Goal: Transaction & Acquisition: Purchase product/service

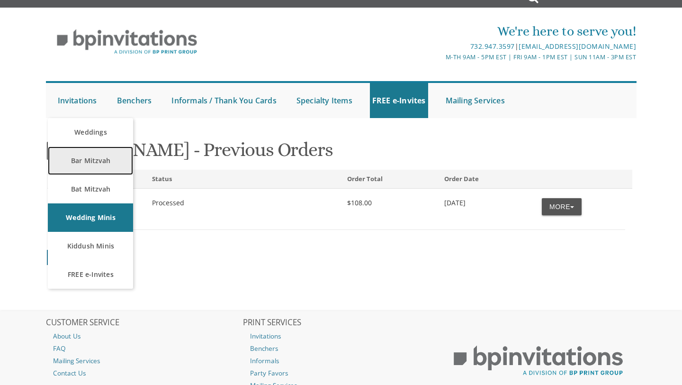
click at [92, 150] on link "Bar Mitzvah" at bounding box center [90, 160] width 85 height 28
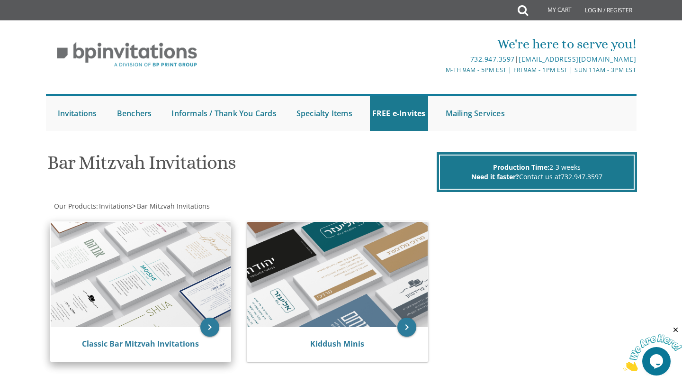
click at [158, 257] on img at bounding box center [141, 274] width 181 height 105
click at [208, 327] on icon "keyboard_arrow_right" at bounding box center [209, 326] width 19 height 19
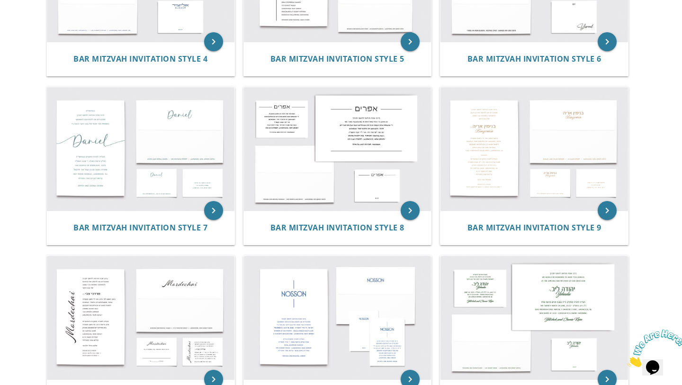
scroll to position [461, 0]
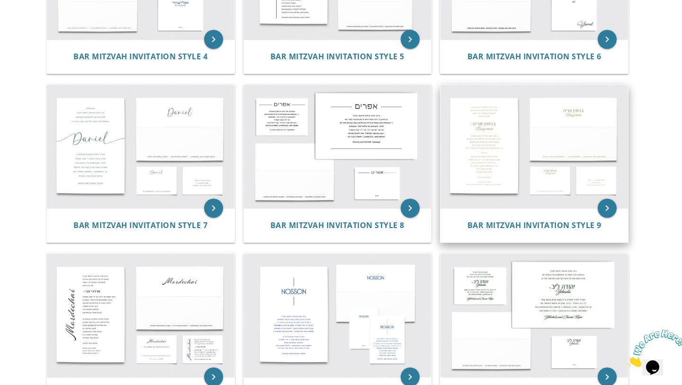
click at [492, 147] on img at bounding box center [535, 146] width 188 height 123
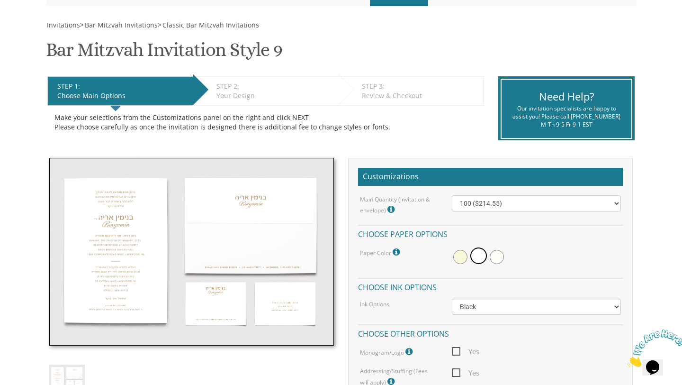
scroll to position [125, 0]
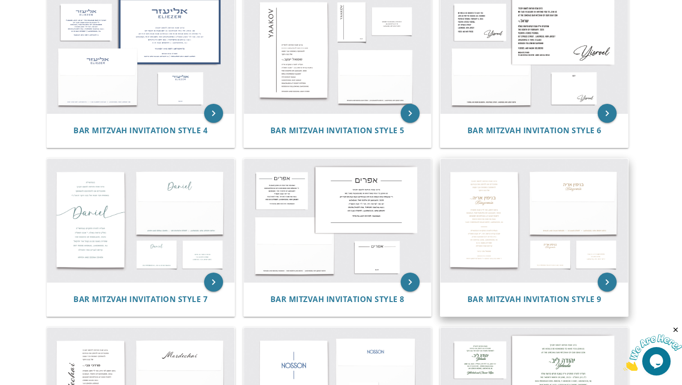
scroll to position [383, 0]
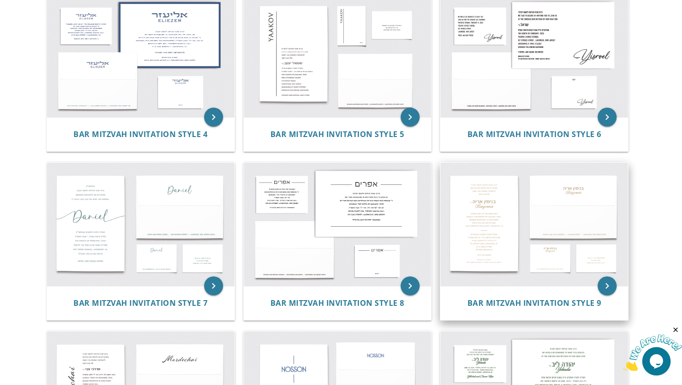
click at [552, 217] on img at bounding box center [535, 224] width 188 height 123
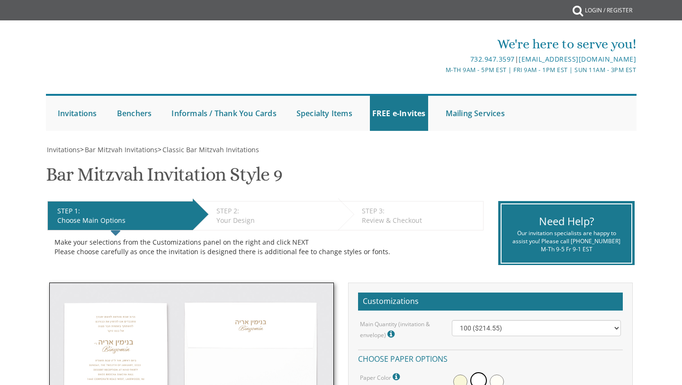
click at [552, 217] on div "Need Help?" at bounding box center [566, 221] width 115 height 15
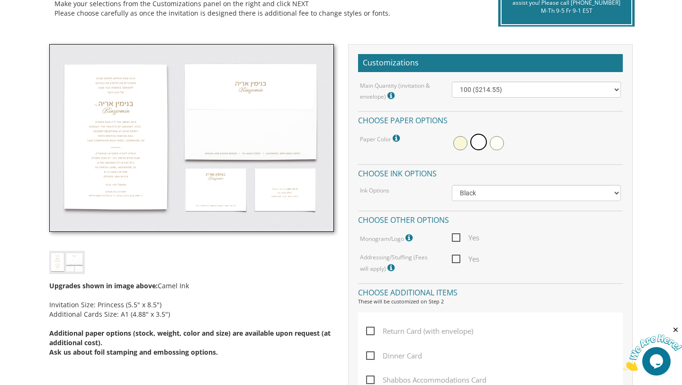
scroll to position [239, 0]
click at [161, 170] on img at bounding box center [191, 138] width 285 height 188
click at [169, 166] on img at bounding box center [191, 138] width 285 height 188
click at [163, 163] on img at bounding box center [191, 138] width 285 height 188
click at [138, 161] on img at bounding box center [191, 138] width 285 height 188
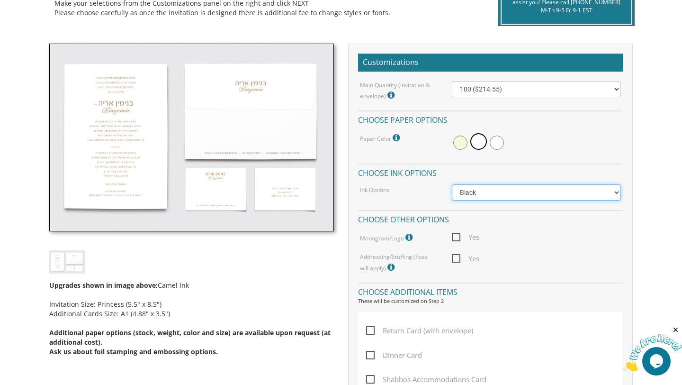
click at [462, 191] on select "Black Colored Ink ($65.00) Black + One Color ($100.00) Two Colors ($137.95)" at bounding box center [537, 192] width 170 height 16
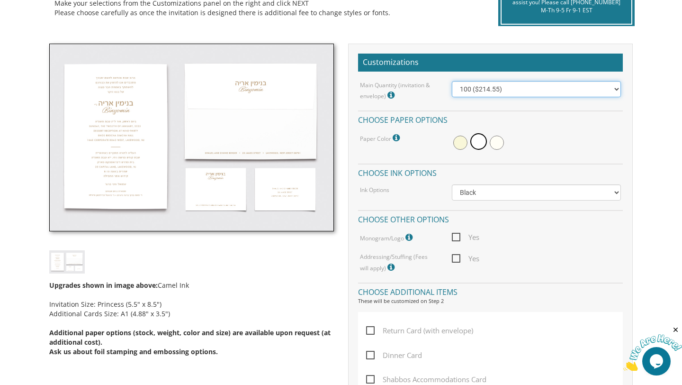
click at [616, 90] on select "100 ($214.55) 200 ($254.60) 300 ($294.25) 400 ($333.55) 500 ($373.90) 600 ($413…" at bounding box center [537, 89] width 170 height 16
select select "400"
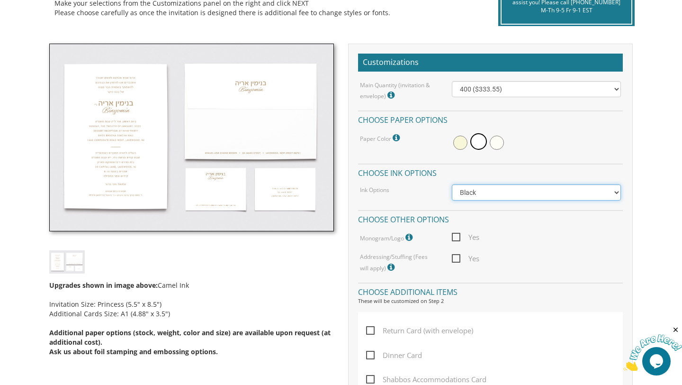
click at [517, 191] on select "Black Colored Ink ($65.00) Black + One Color ($100.00) Two Colors ($165.00)" at bounding box center [537, 192] width 170 height 16
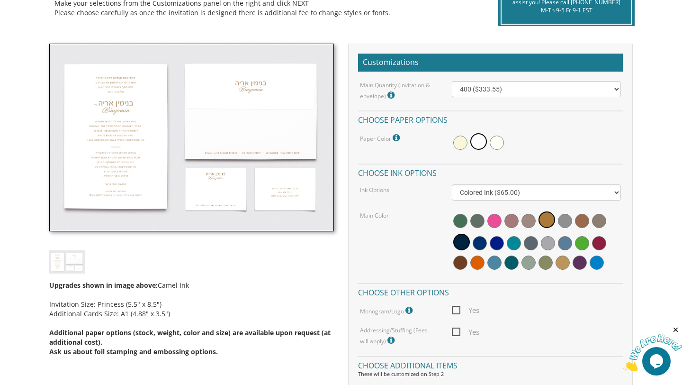
click at [486, 181] on div "Main Quantity (invitation & envelope) Invitation Size: Princess (5.5" x 8.5") 1…" at bounding box center [490, 213] width 265 height 265
click at [492, 184] on select "Black Colored Ink ($65.00) Black + One Color ($100.00) Two Colors ($165.00)" at bounding box center [537, 192] width 170 height 16
select select "Black + One Color"
click at [560, 265] on span at bounding box center [563, 262] width 14 height 14
